Goal: Information Seeking & Learning: Learn about a topic

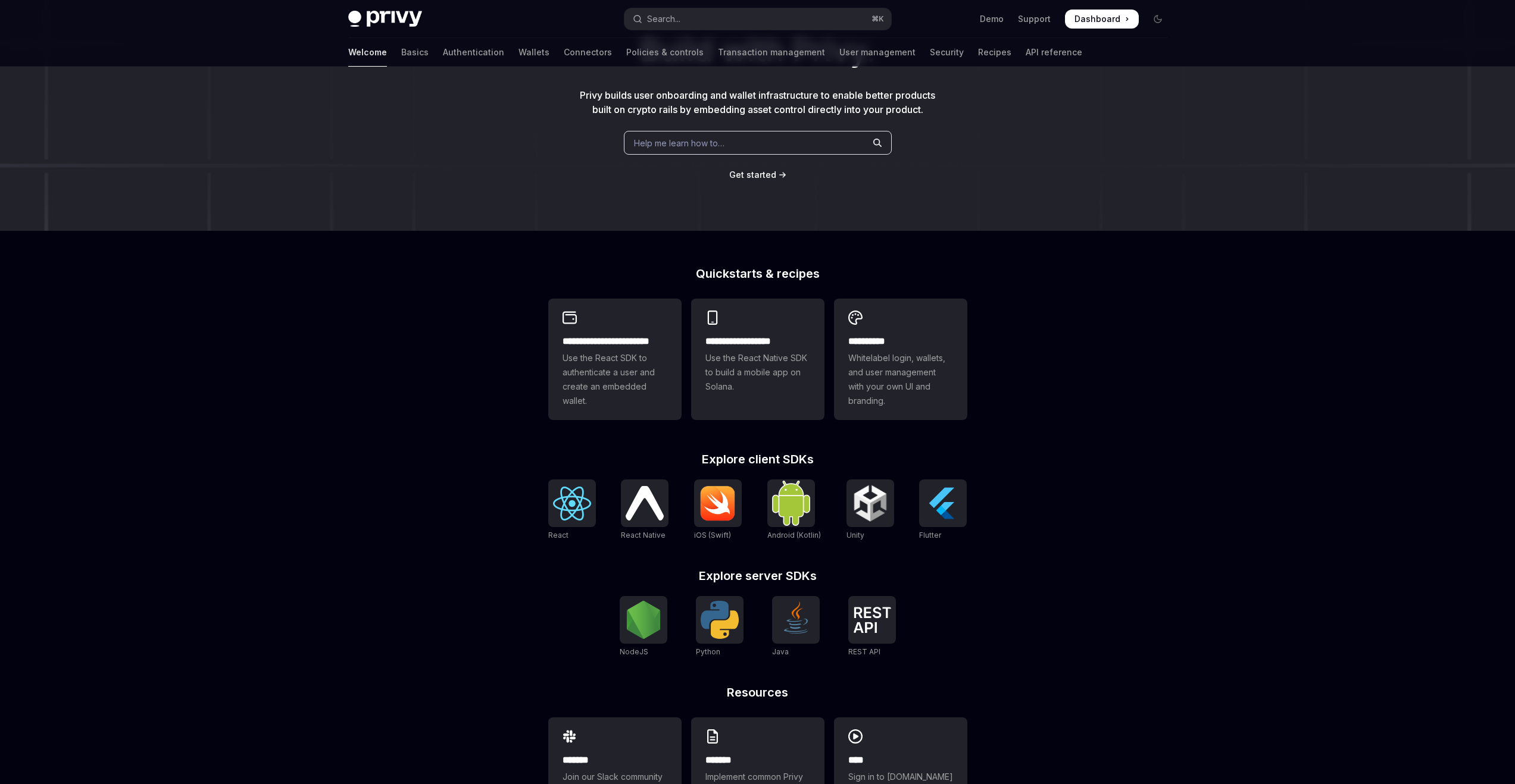
scroll to position [162, 0]
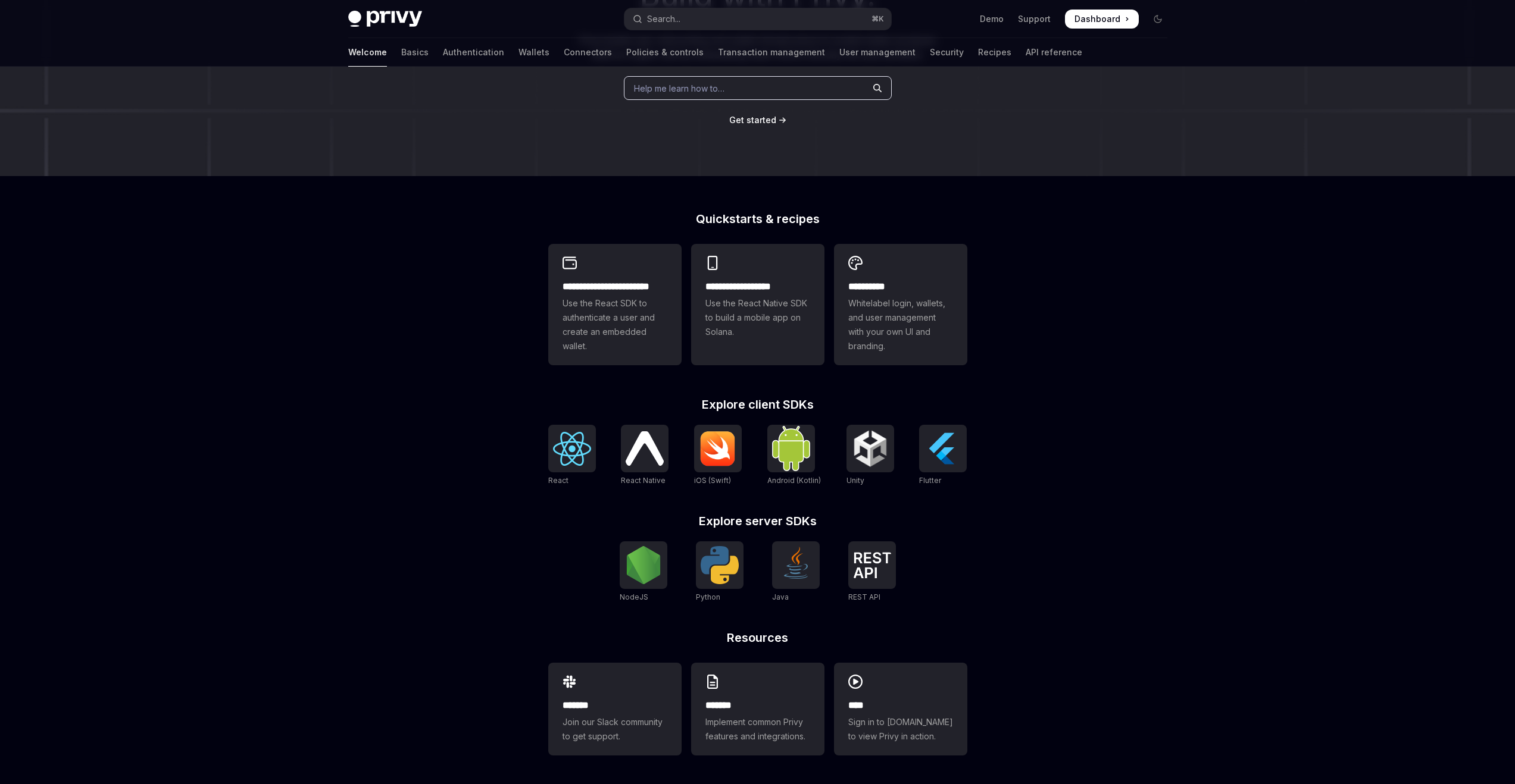
type textarea "*"
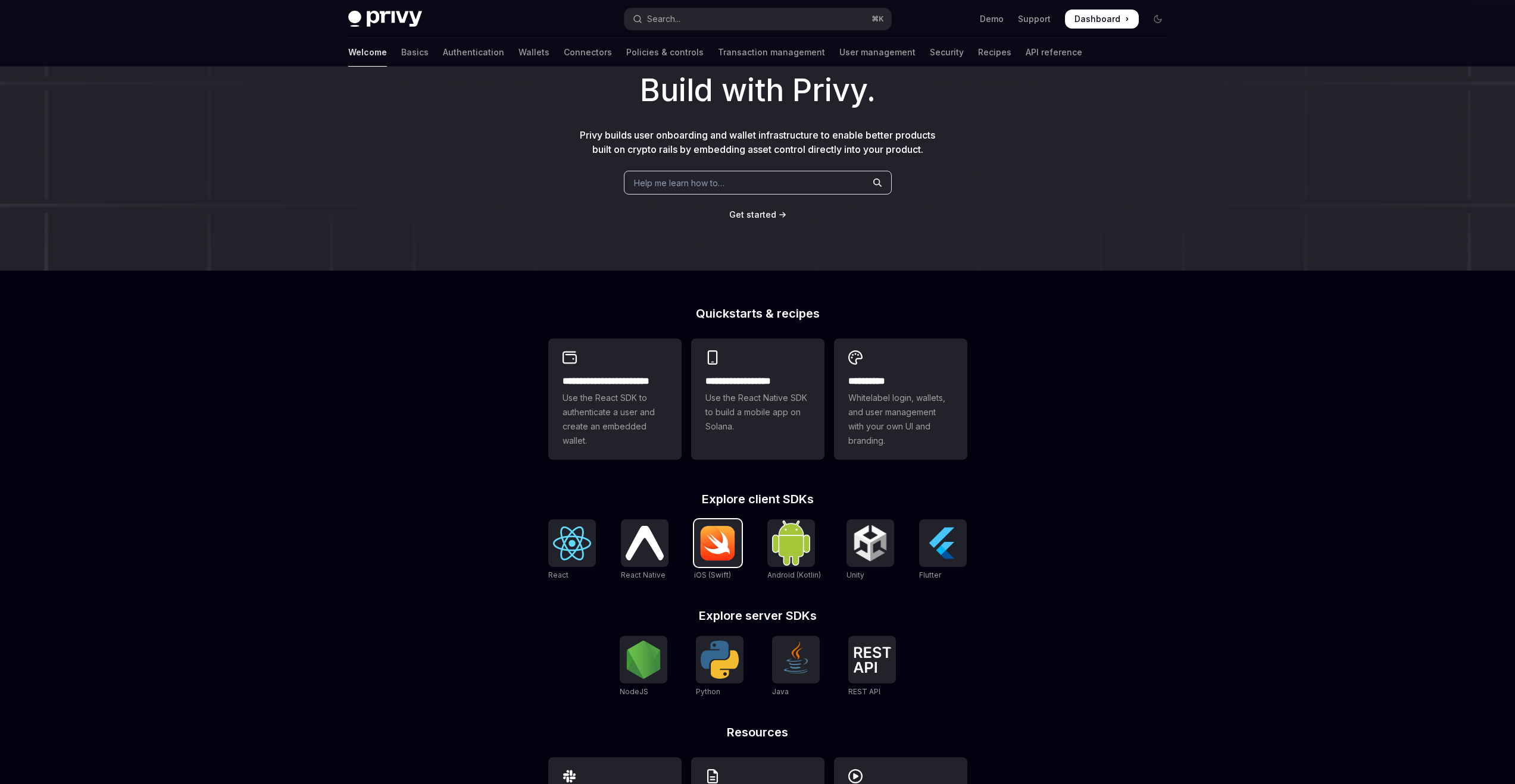
scroll to position [0, 0]
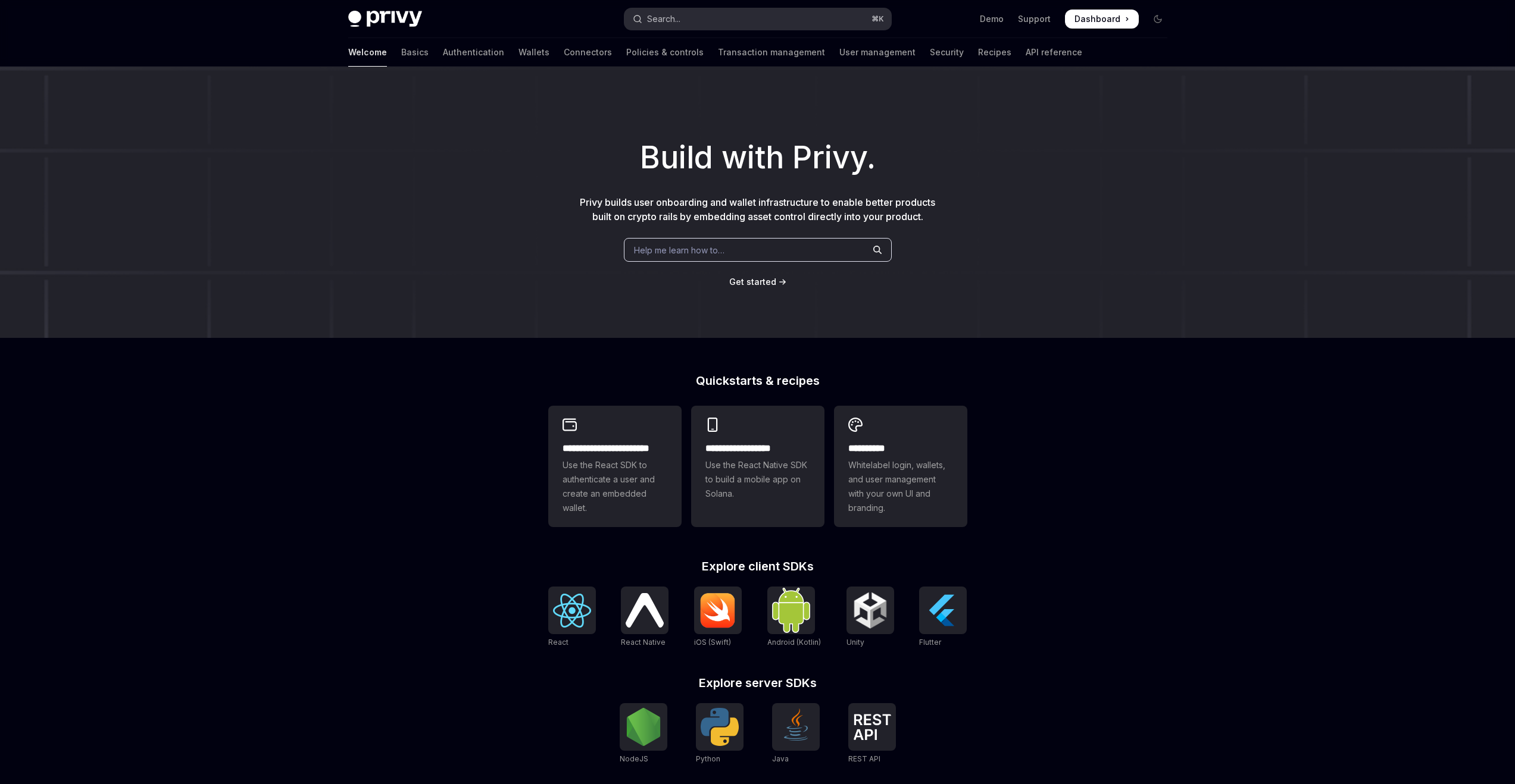
click at [810, 25] on button "Search... ⌘ K" at bounding box center [758, 19] width 266 height 21
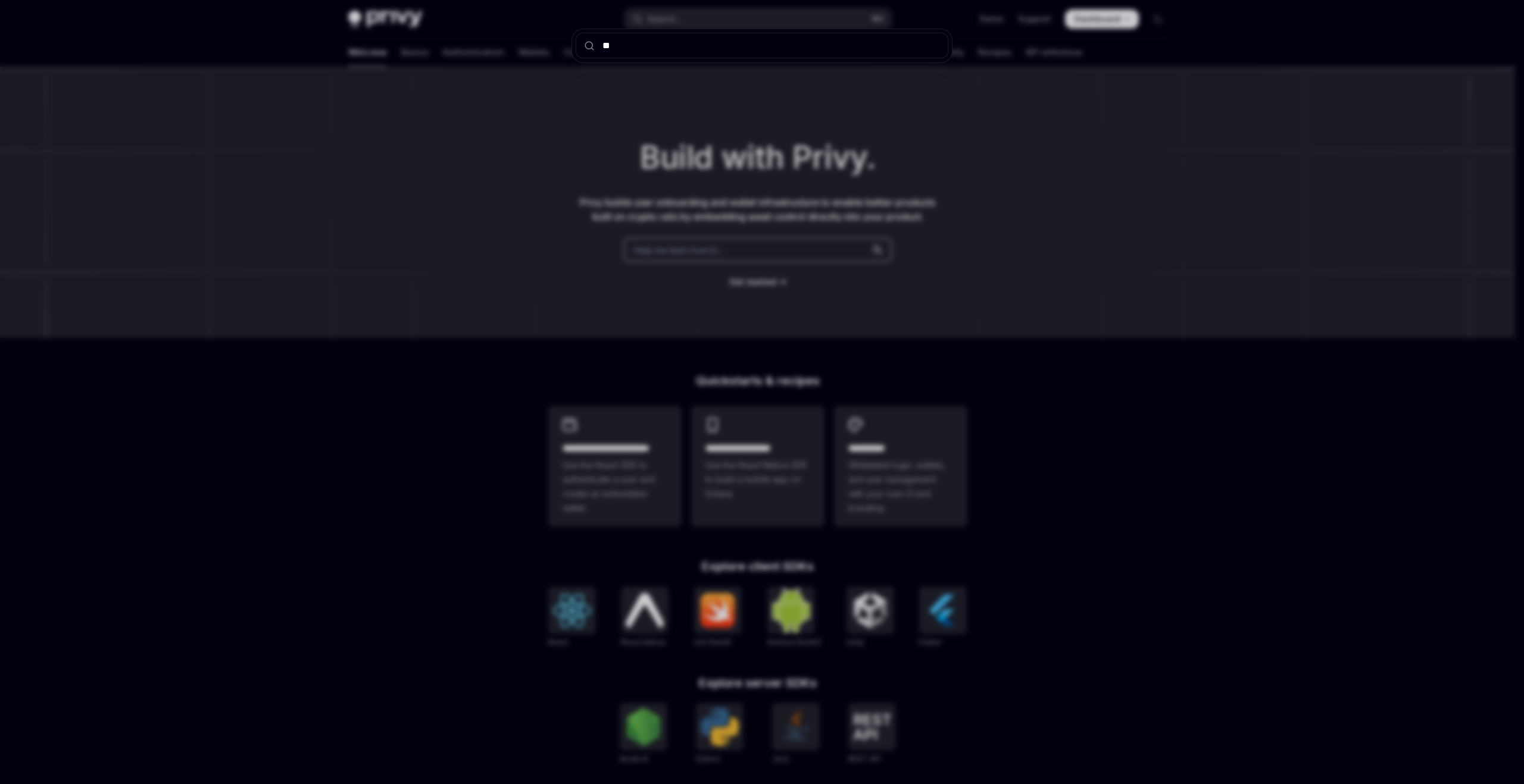
type input "***"
type textarea "*"
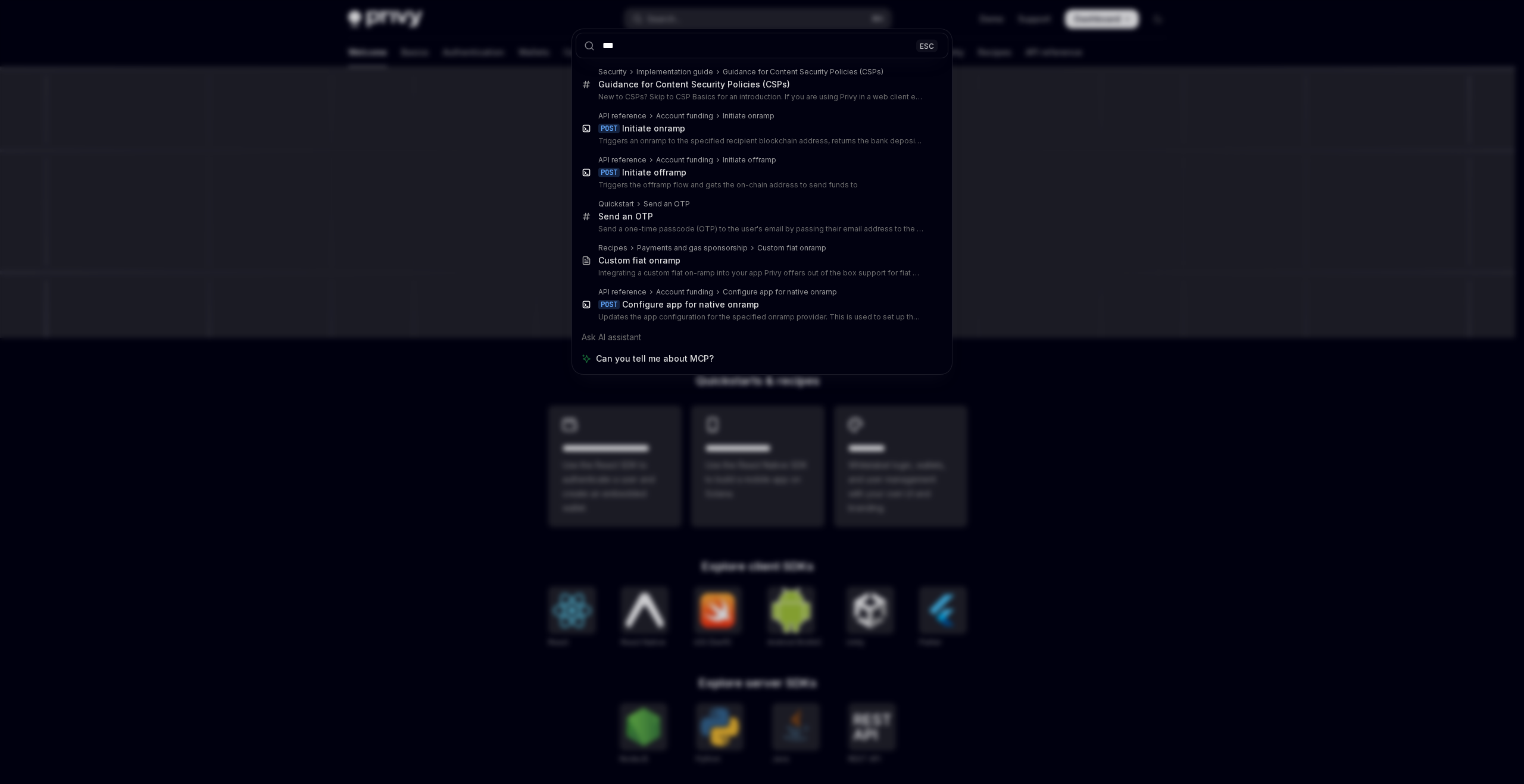
type input "***"
click at [1009, 94] on div "*** ESC Security Implementation guide Guidance for Content Security Policies (C…" at bounding box center [762, 392] width 1524 height 784
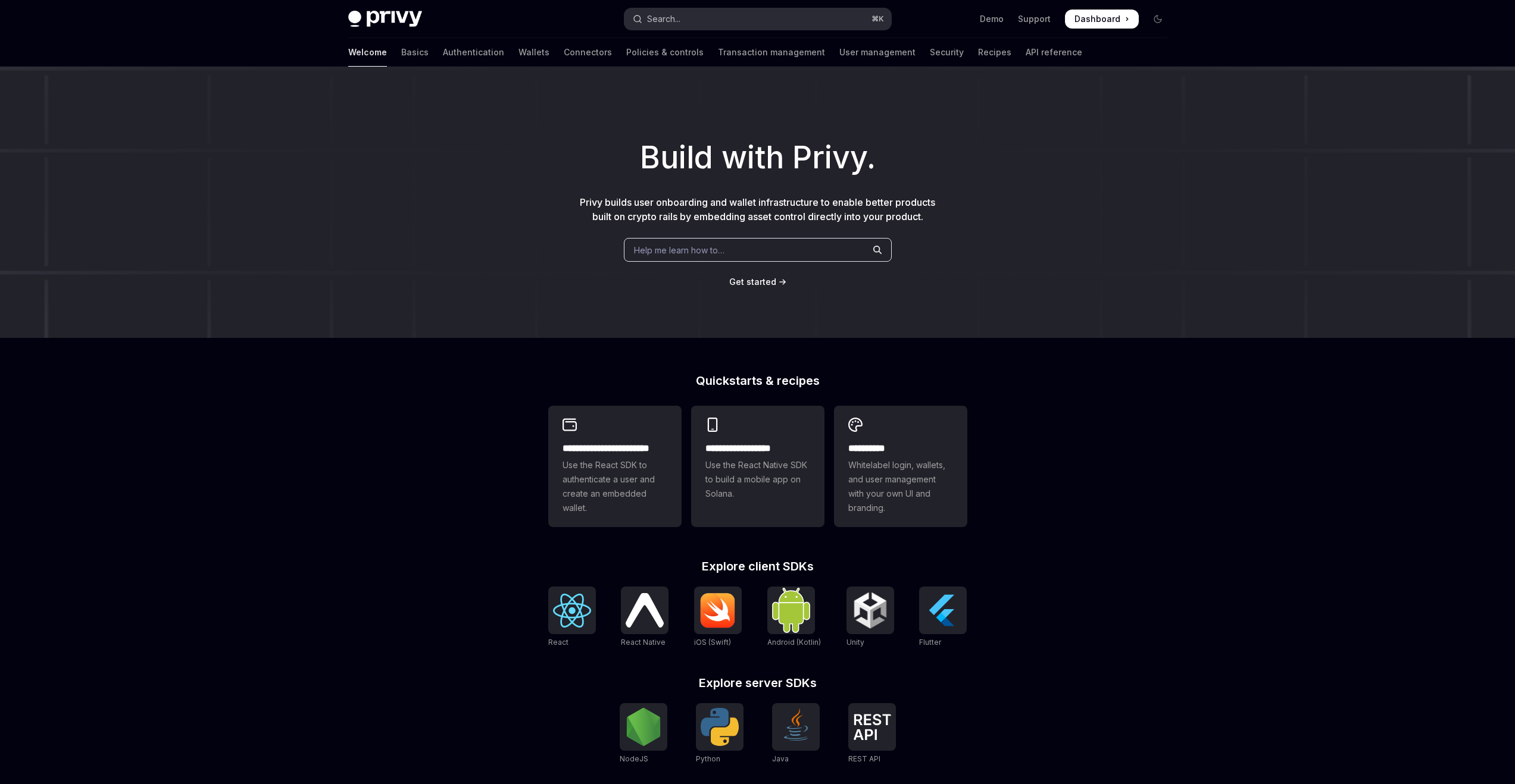
click at [705, 21] on button "Search... ⌘ K" at bounding box center [758, 19] width 266 height 21
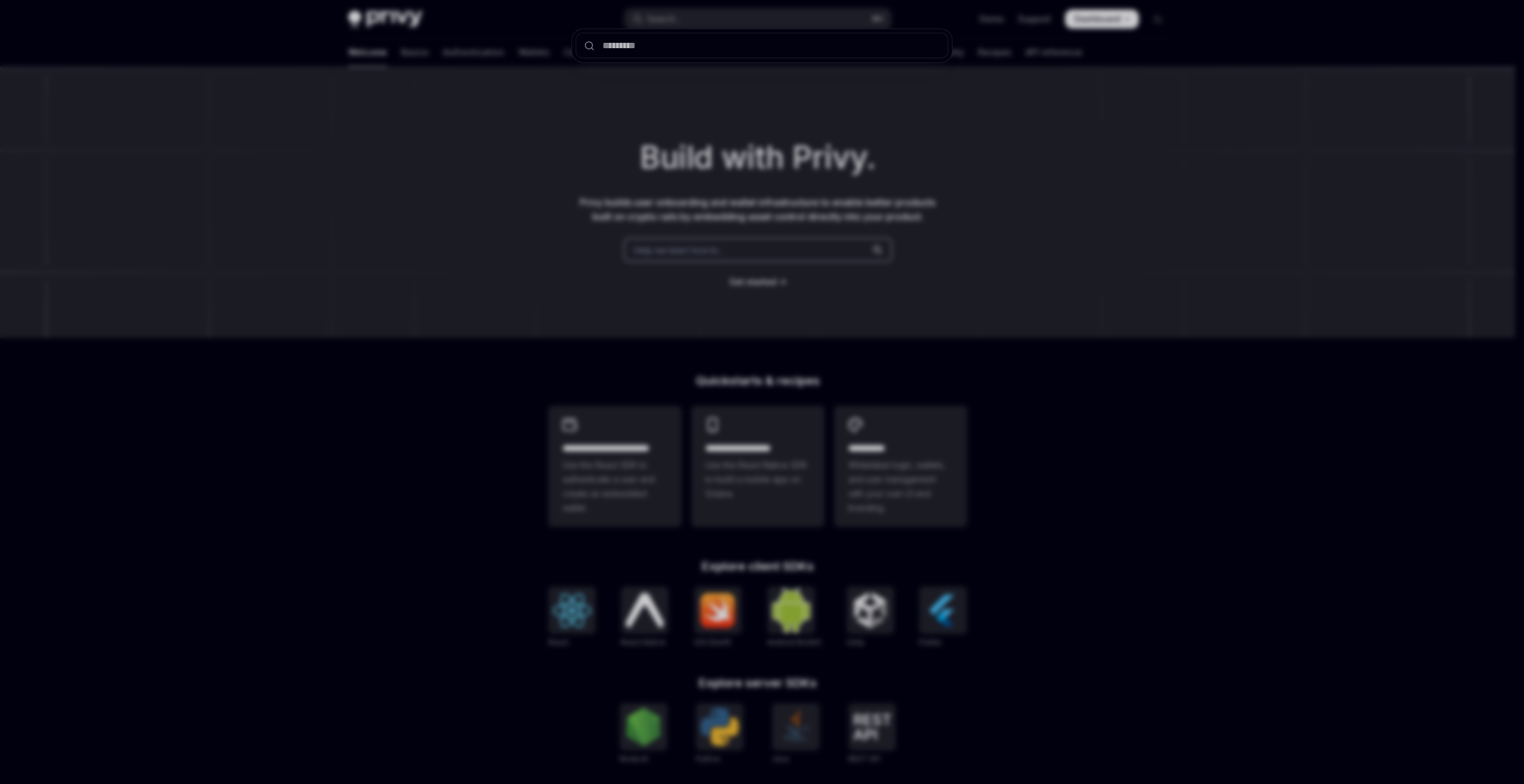
drag, startPoint x: 965, startPoint y: 106, endPoint x: 962, endPoint y: 84, distance: 22.2
click at [965, 106] on div at bounding box center [762, 392] width 1524 height 784
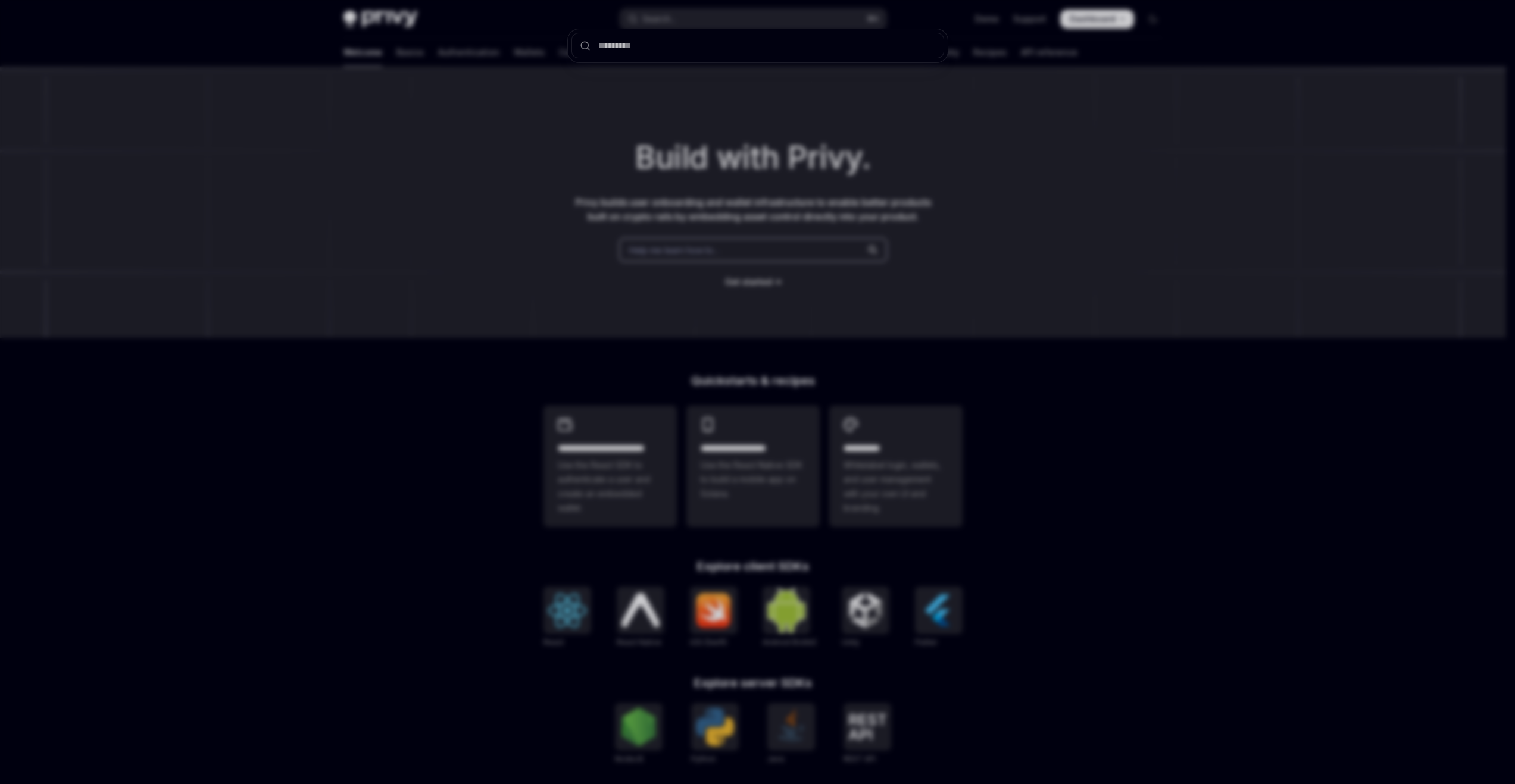
click at [963, 100] on div at bounding box center [758, 392] width 1515 height 784
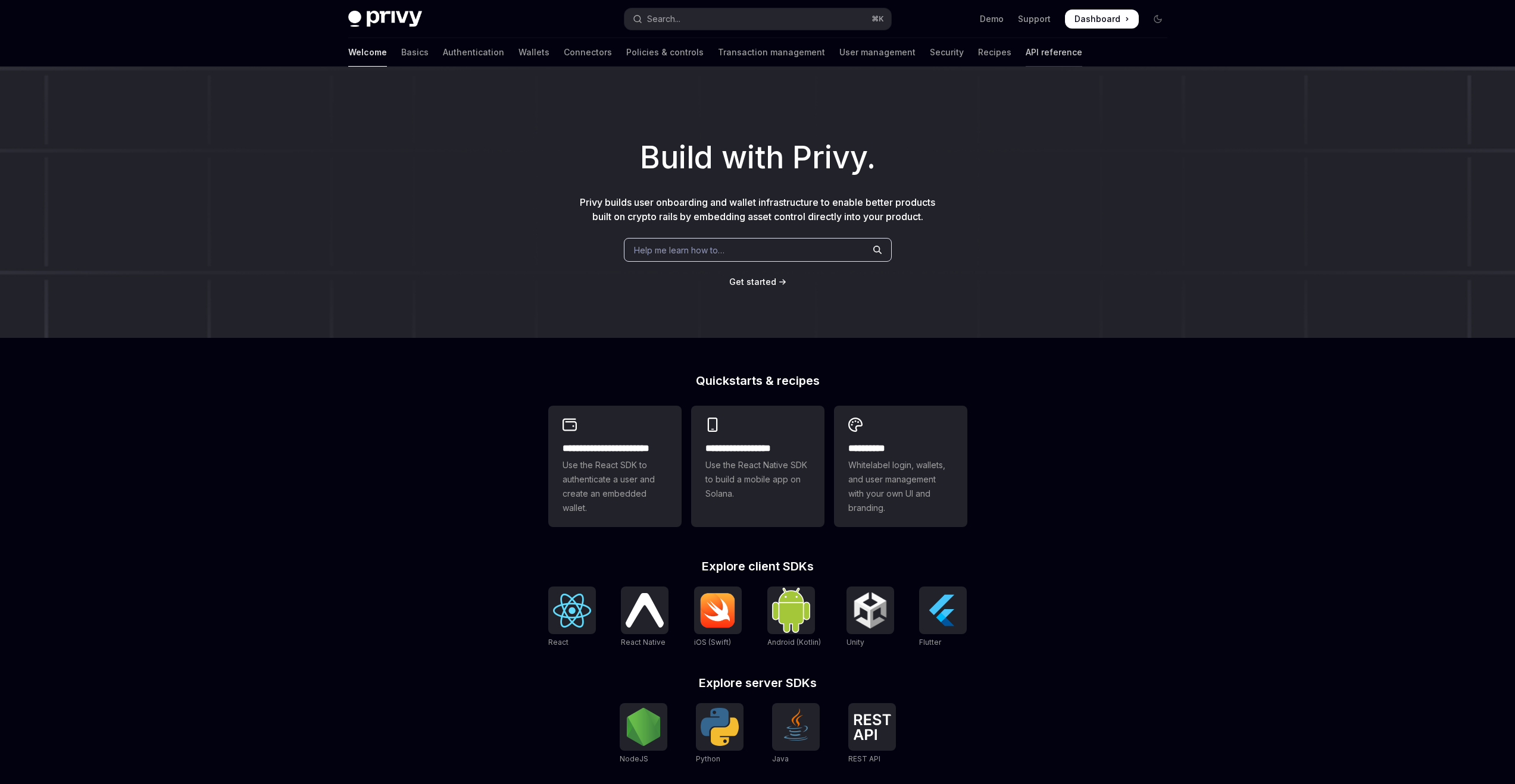
click at [1025, 47] on link "API reference" at bounding box center [1054, 52] width 57 height 28
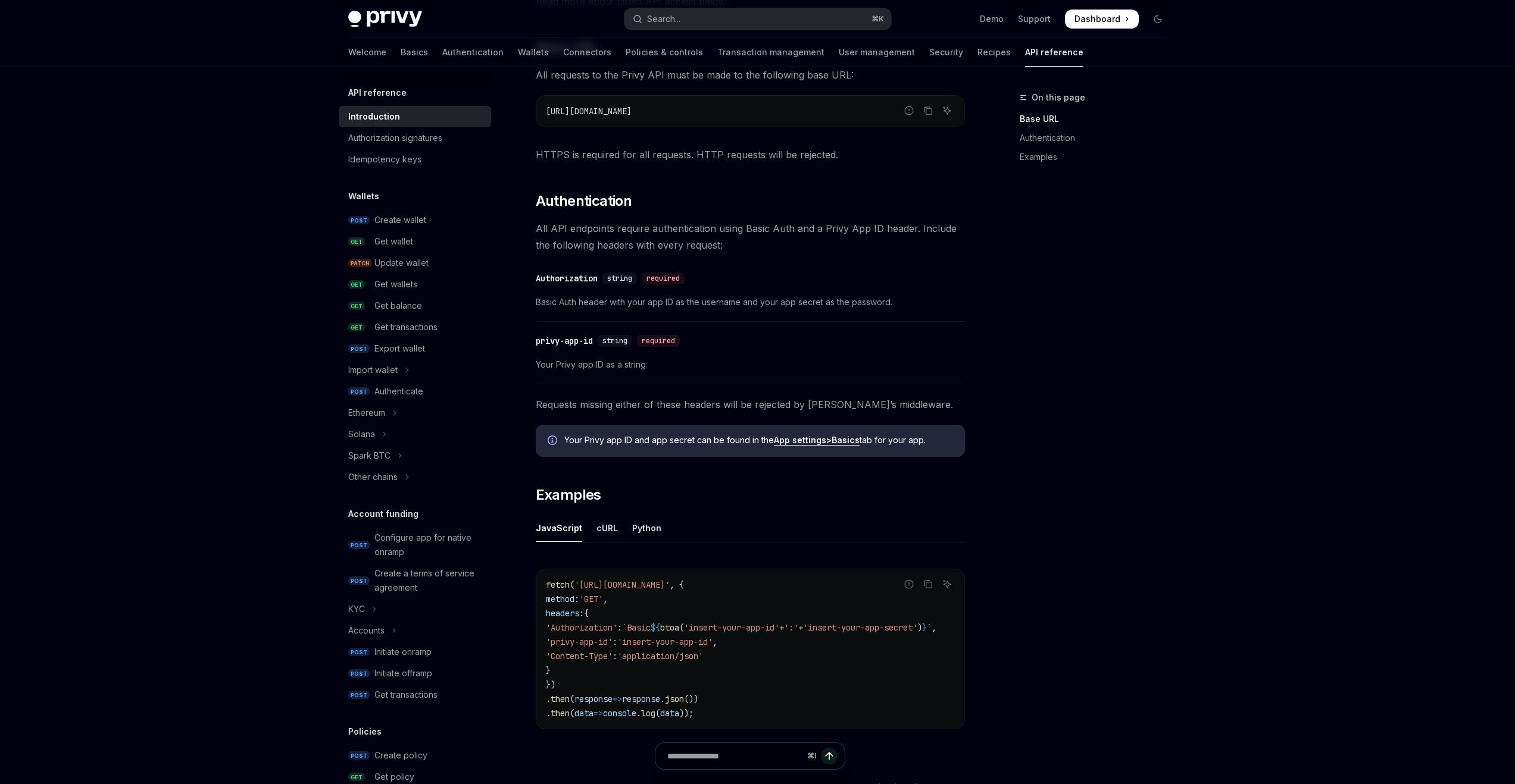
scroll to position [344, 0]
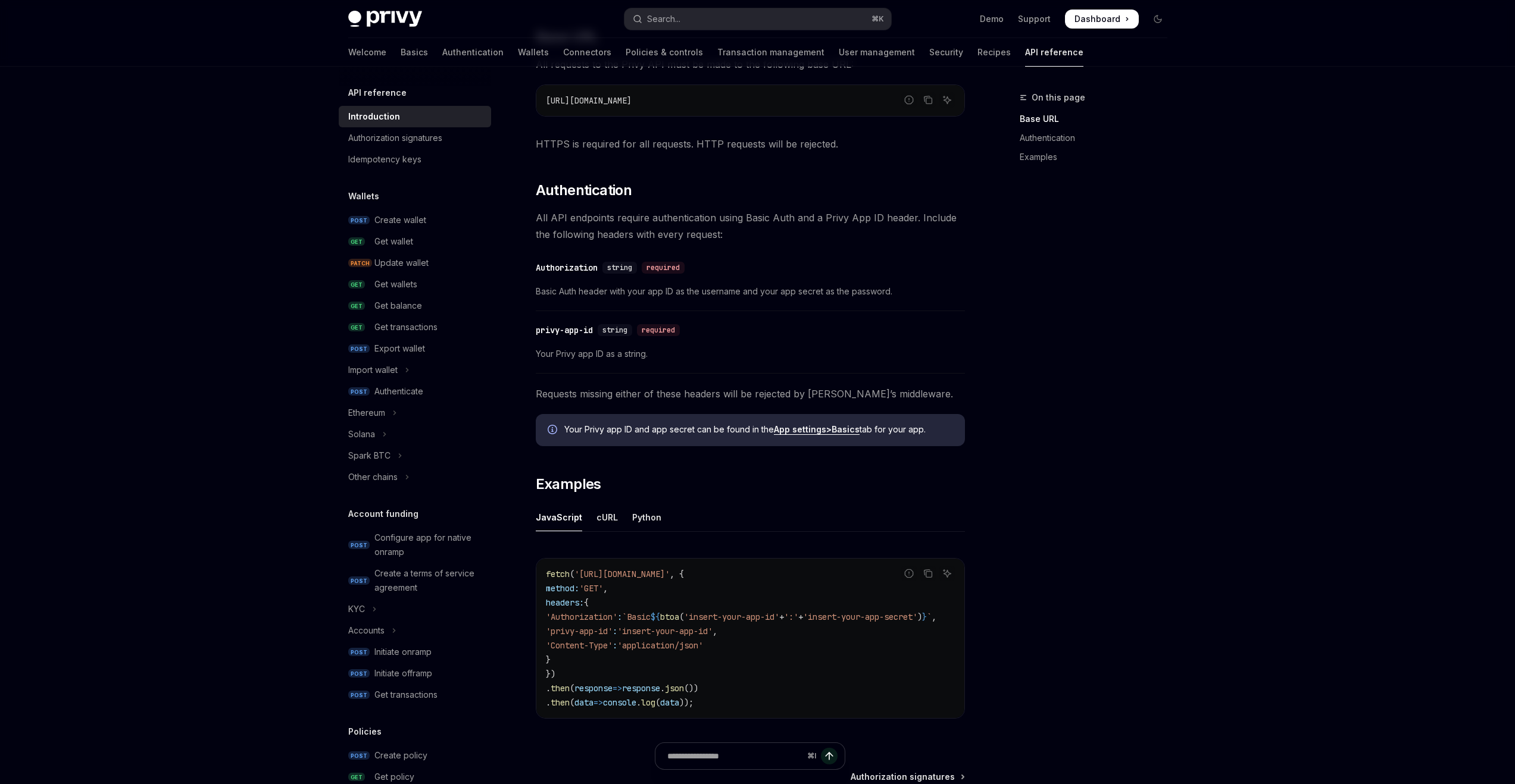
click at [616, 519] on ul "JavaScript cURL Python" at bounding box center [750, 517] width 429 height 28
click at [610, 513] on div "cURL" at bounding box center [607, 517] width 21 height 28
type textarea "*"
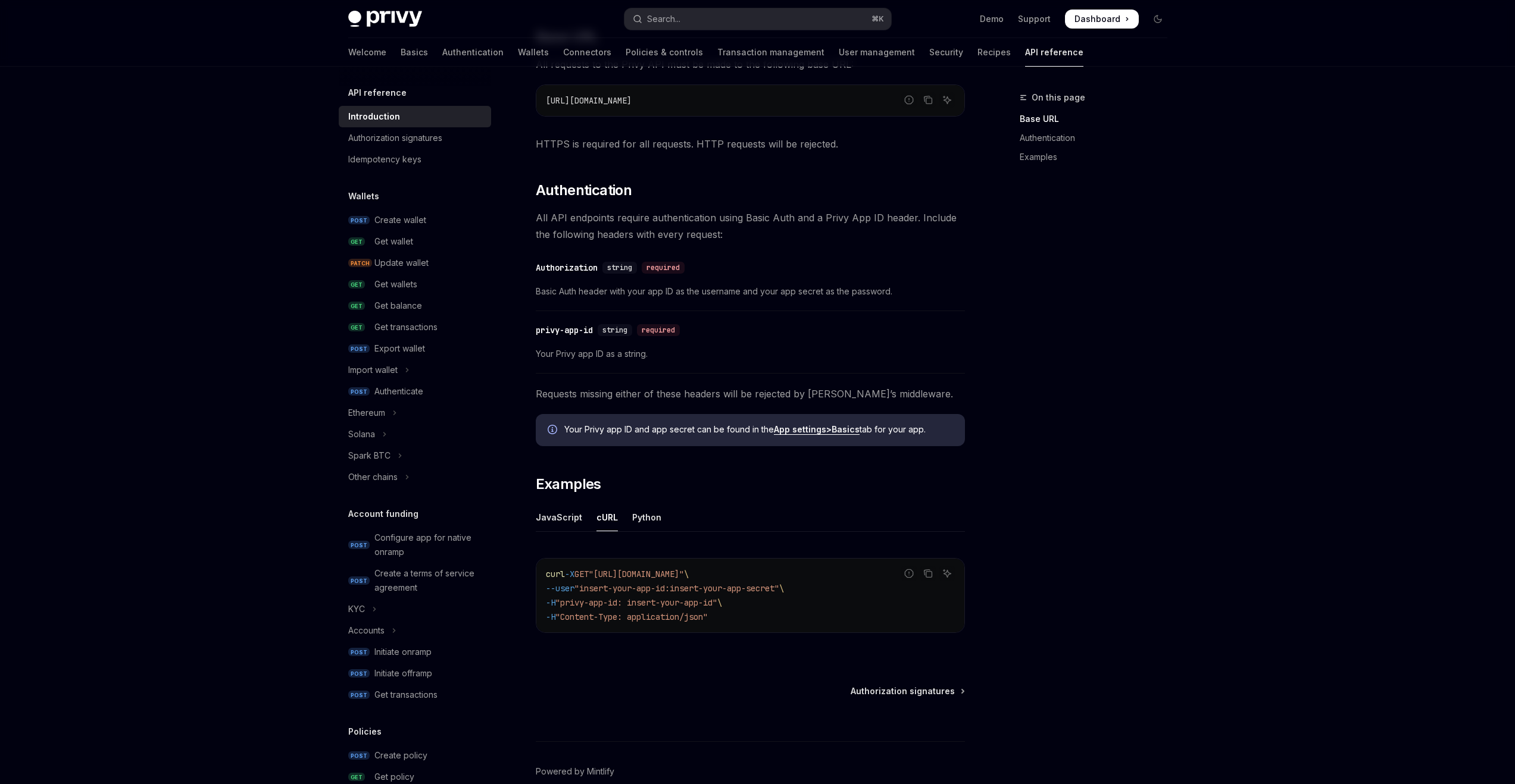
scroll to position [346, 0]
